Goal: Entertainment & Leisure: Consume media (video, audio)

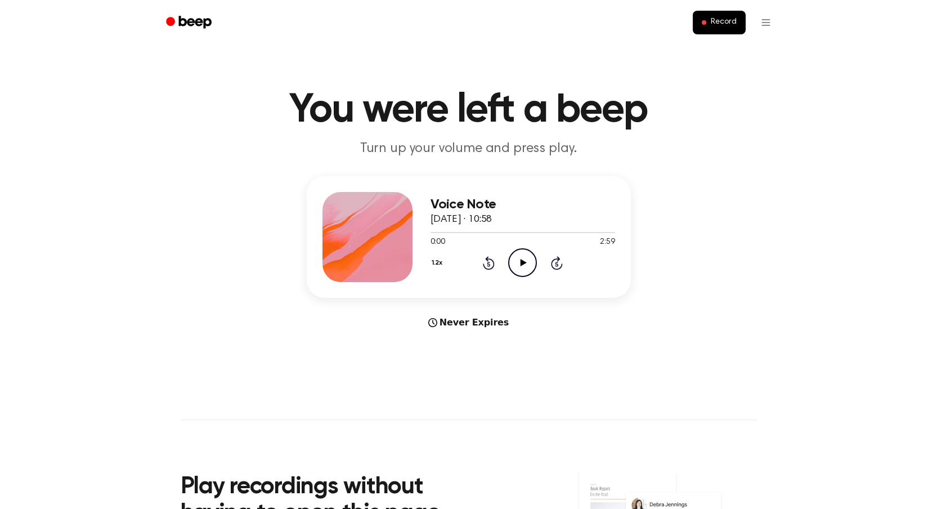
click at [525, 256] on icon "Play Audio" at bounding box center [522, 262] width 29 height 29
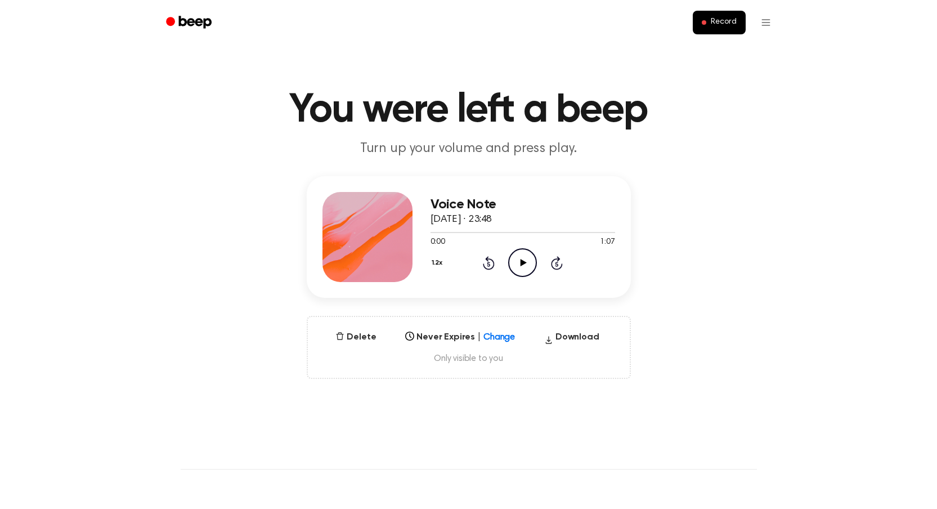
click at [519, 264] on icon "Play Audio" at bounding box center [522, 262] width 29 height 29
click at [525, 251] on icon "Play Audio" at bounding box center [522, 262] width 29 height 29
click at [455, 230] on div at bounding box center [523, 231] width 185 height 9
drag, startPoint x: 431, startPoint y: 232, endPoint x: 477, endPoint y: 233, distance: 46.7
click at [477, 233] on div at bounding box center [523, 231] width 185 height 9
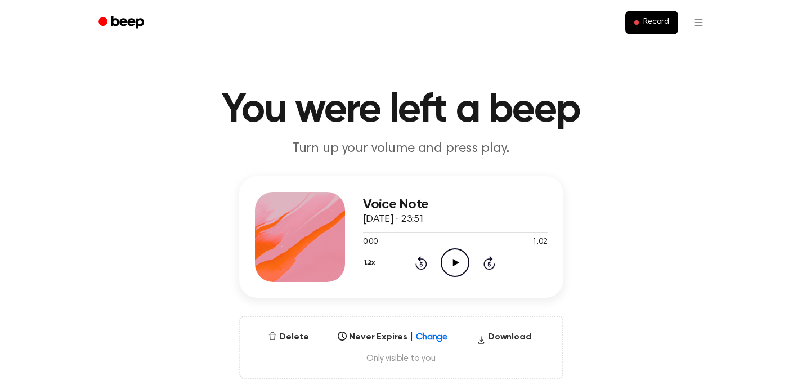
click at [452, 261] on icon "Play Audio" at bounding box center [455, 262] width 29 height 29
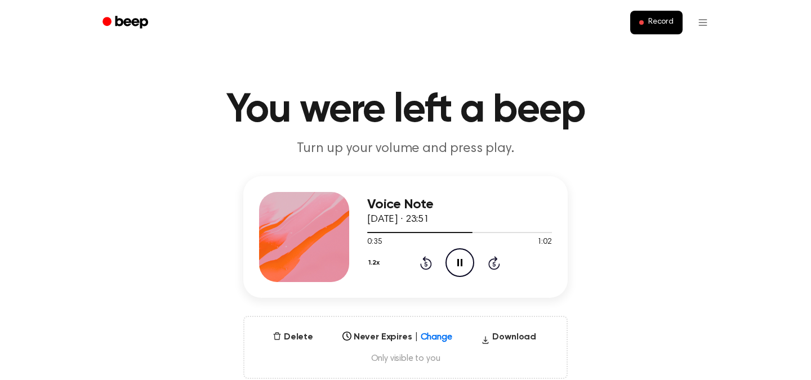
click at [368, 262] on button "1.2x" at bounding box center [375, 262] width 16 height 19
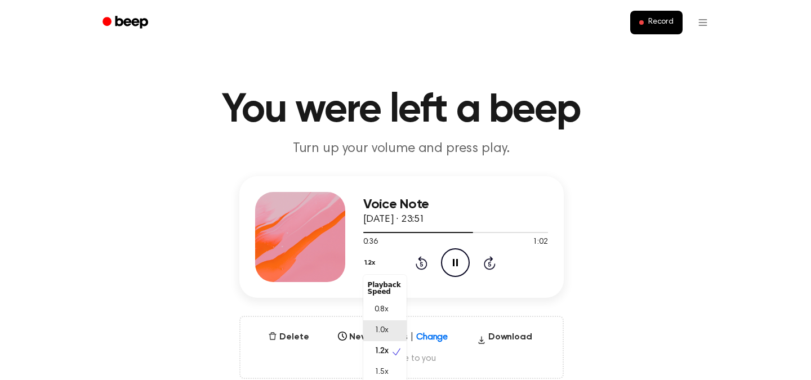
click at [378, 331] on span "1.0x" at bounding box center [381, 331] width 14 height 12
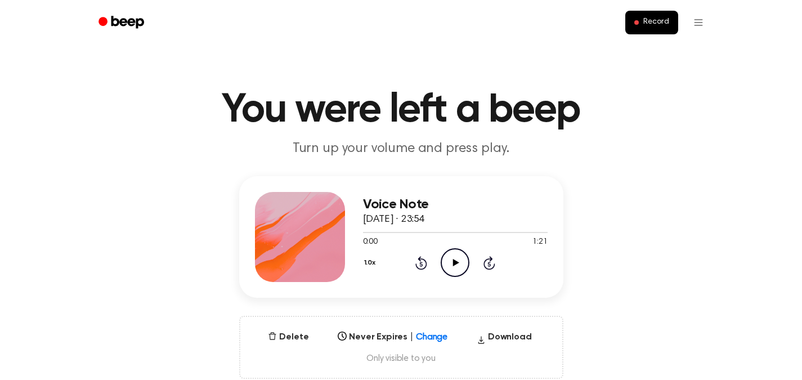
click at [455, 261] on icon at bounding box center [456, 262] width 6 height 7
click at [491, 233] on div at bounding box center [455, 231] width 185 height 9
click at [462, 264] on icon "Play Audio" at bounding box center [455, 262] width 29 height 29
click at [509, 233] on div at bounding box center [455, 231] width 185 height 9
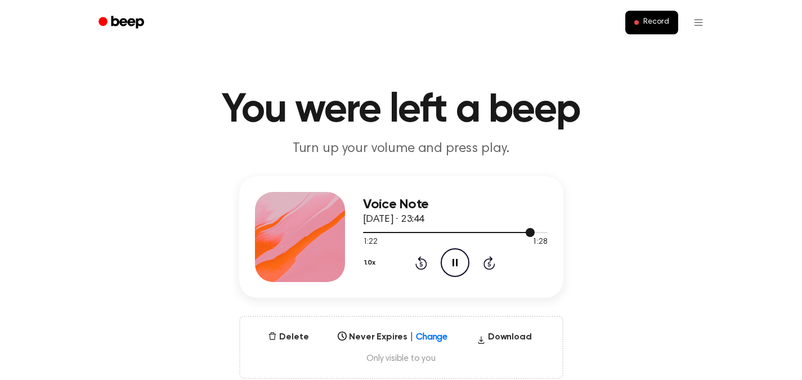
click at [408, 231] on div at bounding box center [455, 231] width 185 height 9
click at [378, 229] on div at bounding box center [455, 231] width 185 height 9
click at [446, 273] on icon "Play Audio" at bounding box center [455, 262] width 29 height 29
click at [494, 234] on div at bounding box center [455, 231] width 185 height 9
click at [516, 233] on div at bounding box center [455, 232] width 185 height 1
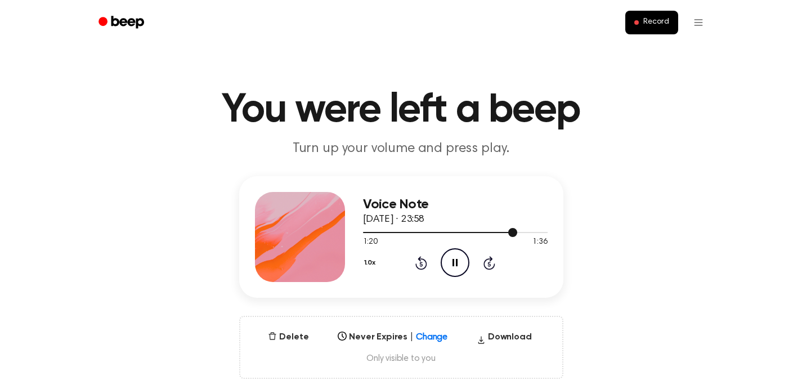
click at [516, 233] on span at bounding box center [512, 232] width 9 height 9
